Goal: Obtain resource: Download file/media

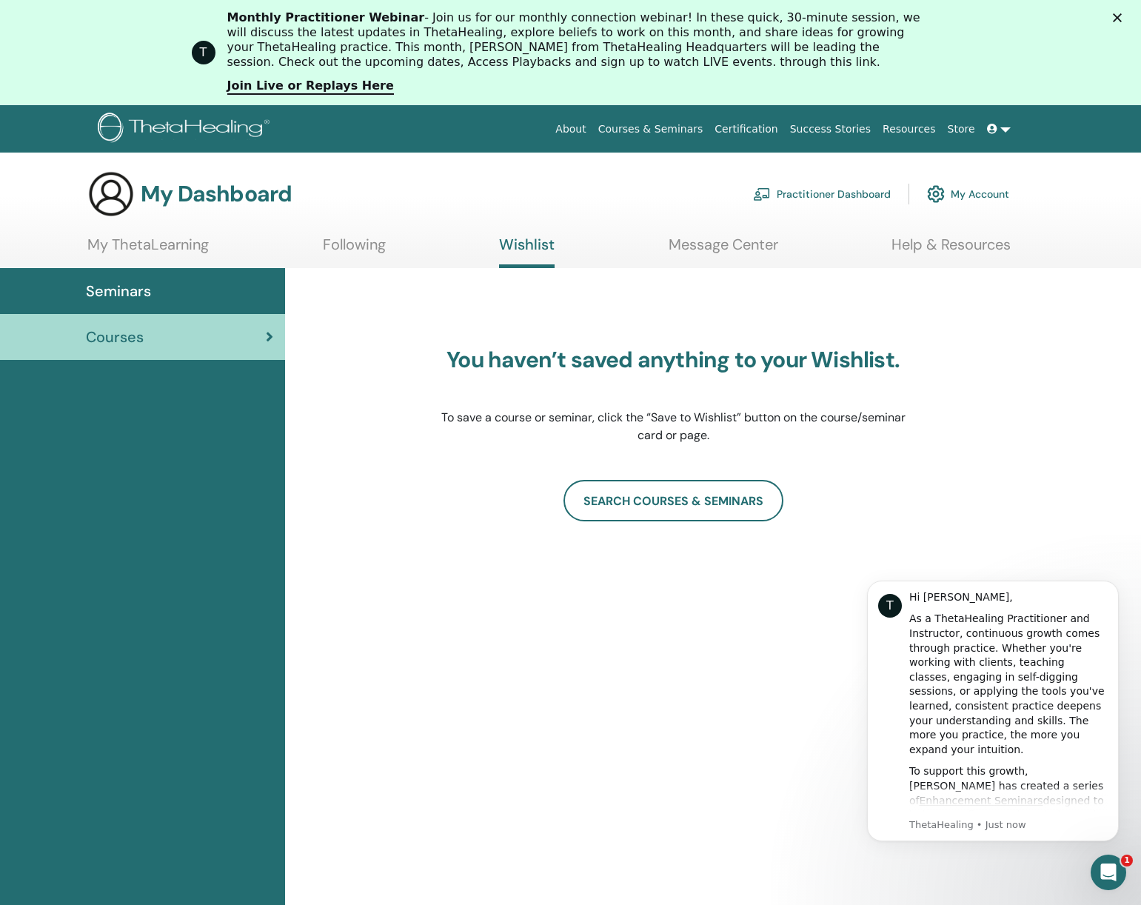
click at [137, 251] on link "My ThetaLearning" at bounding box center [147, 249] width 121 height 29
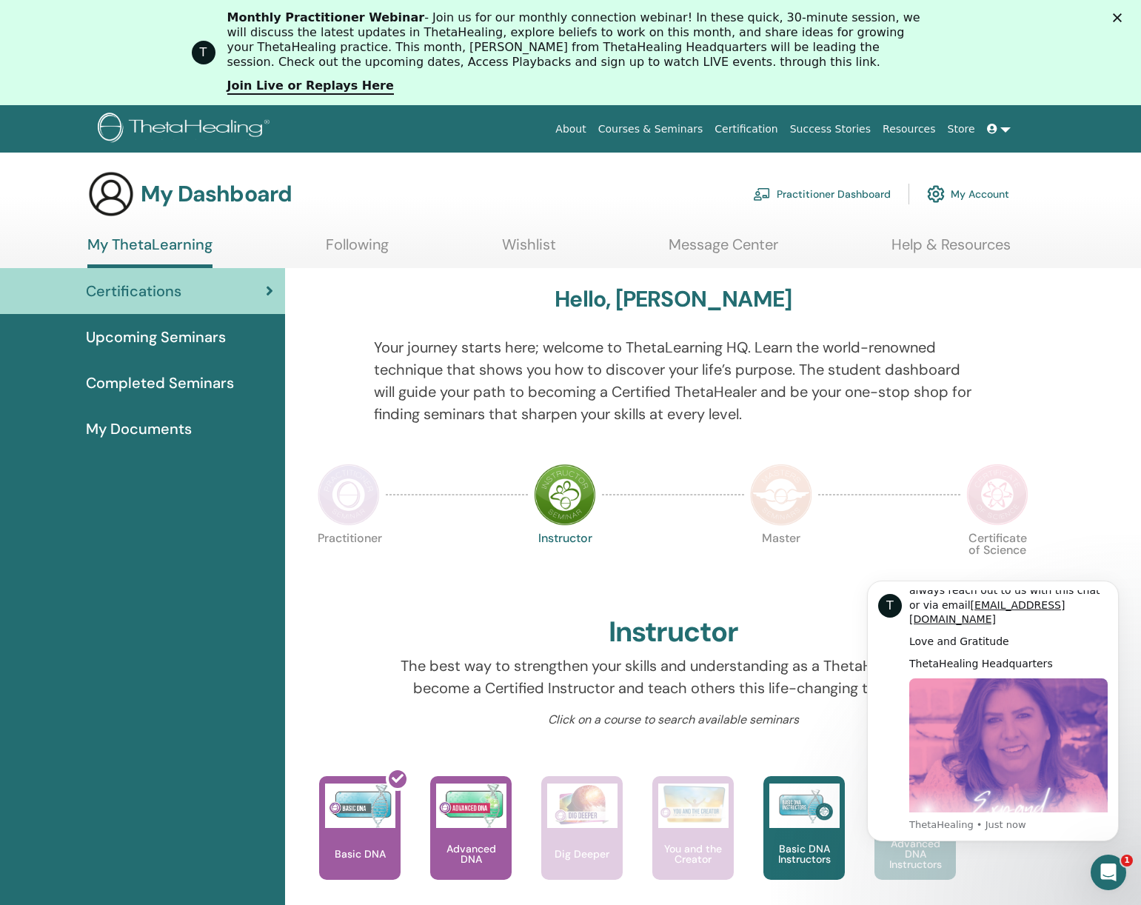
scroll to position [1, 0]
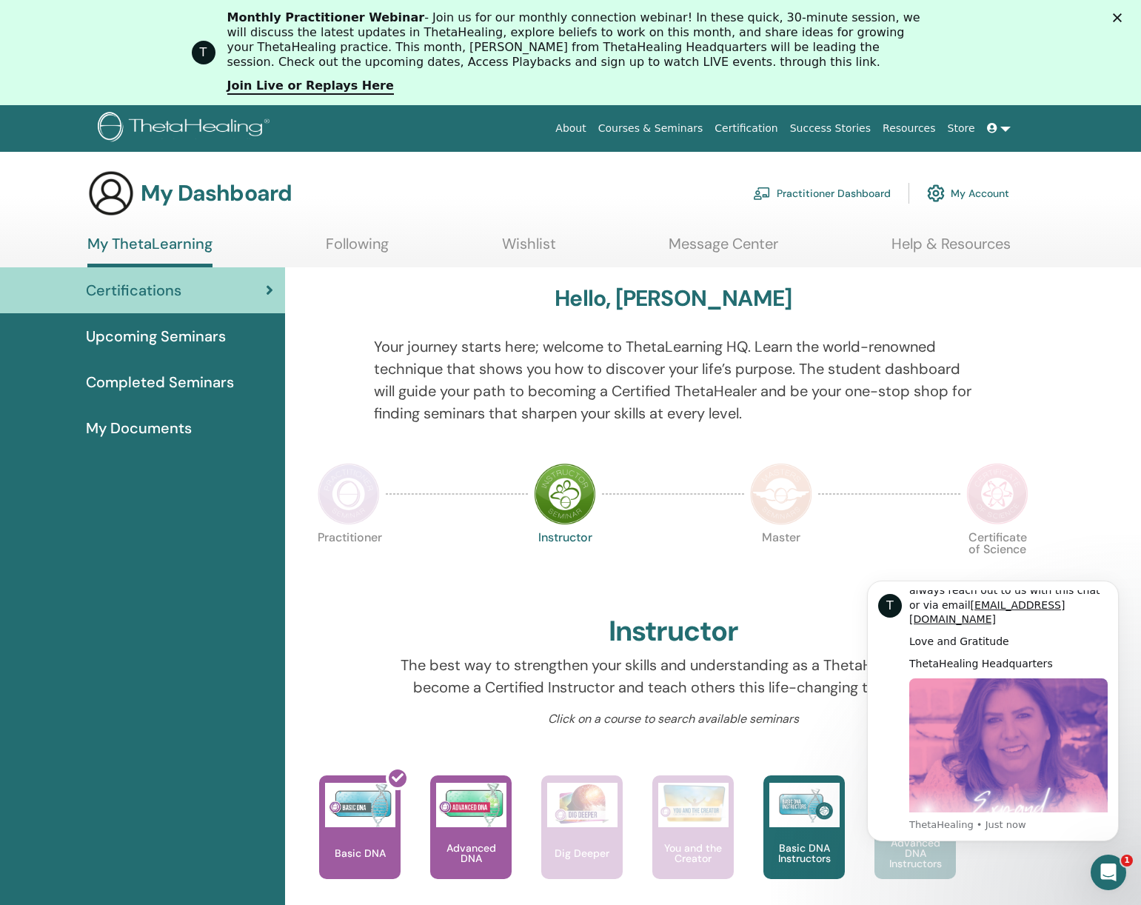
click at [154, 433] on span "My Documents" at bounding box center [139, 428] width 106 height 22
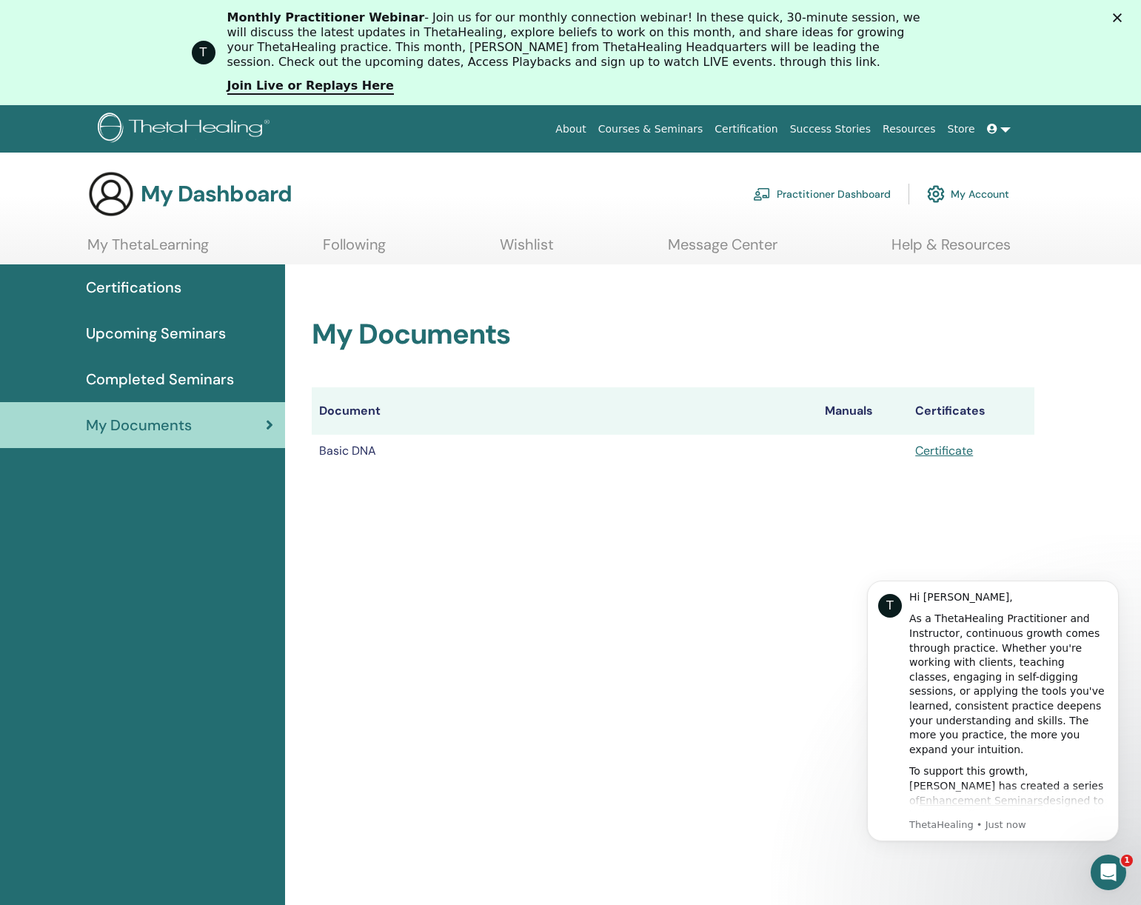
click at [949, 447] on link "Certificate" at bounding box center [944, 451] width 58 height 16
